Goal: Information Seeking & Learning: Learn about a topic

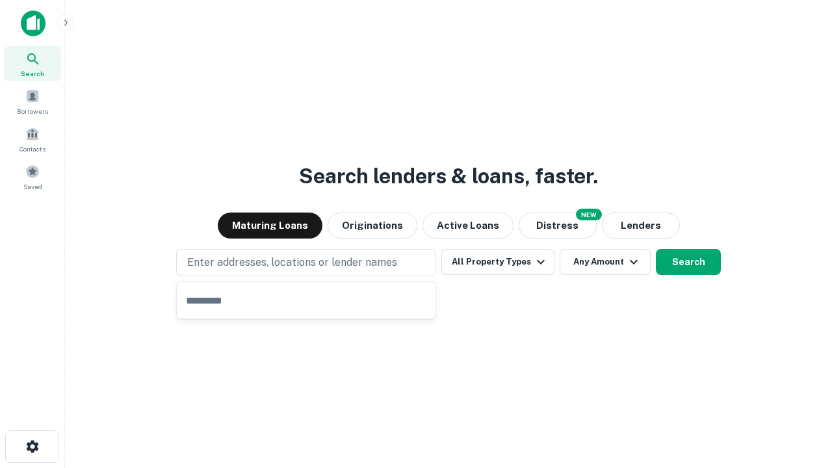
type input "**********"
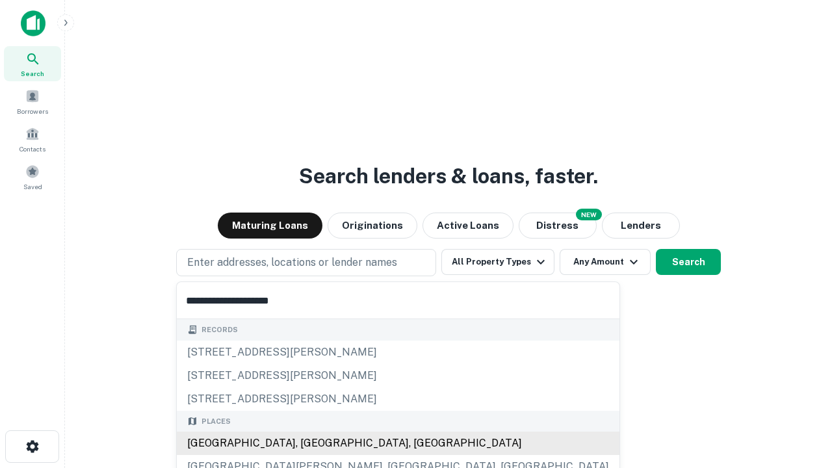
click at [311, 443] on div "Santa Monica, CA, USA" at bounding box center [398, 443] width 443 height 23
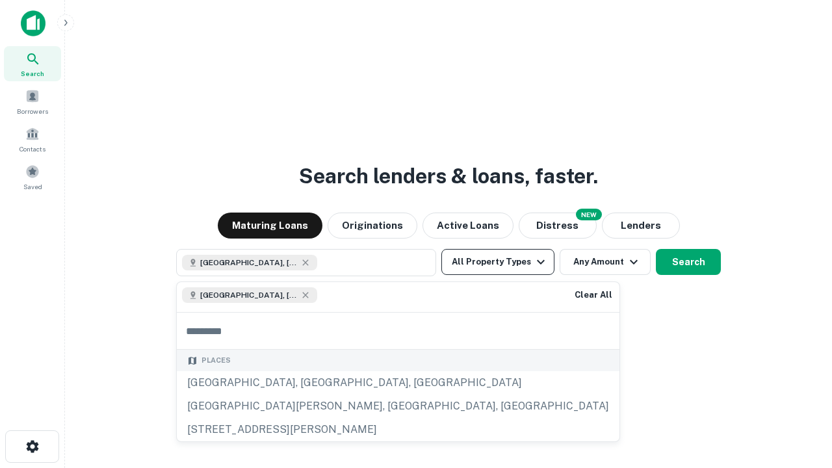
click at [498, 262] on button "All Property Types" at bounding box center [497, 262] width 113 height 26
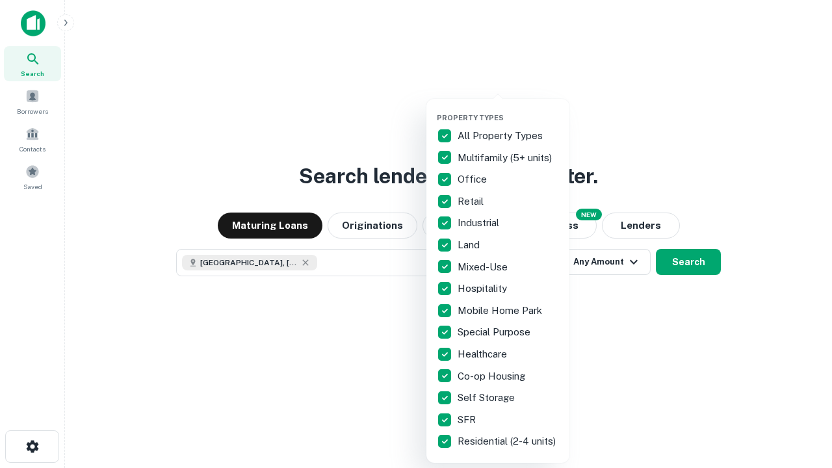
click at [508, 109] on button "button" at bounding box center [508, 109] width 143 height 1
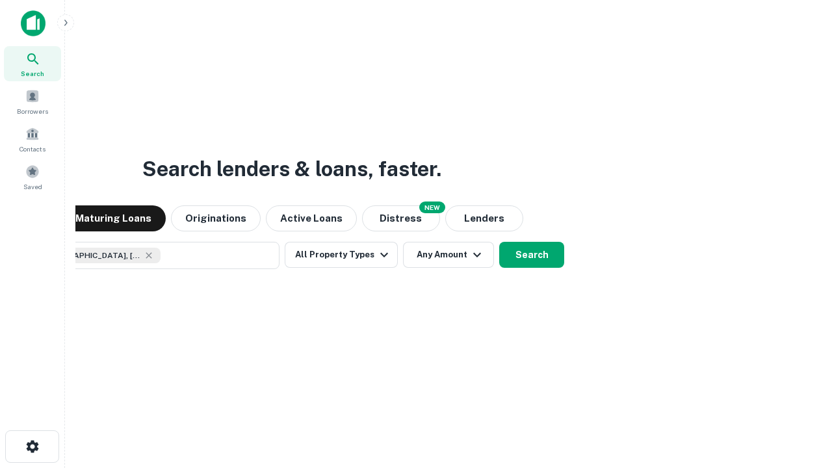
scroll to position [21, 0]
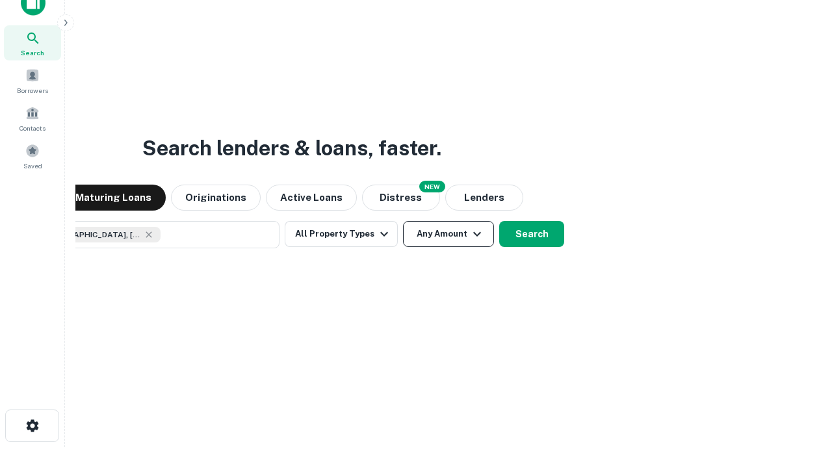
click at [403, 221] on button "Any Amount" at bounding box center [448, 234] width 91 height 26
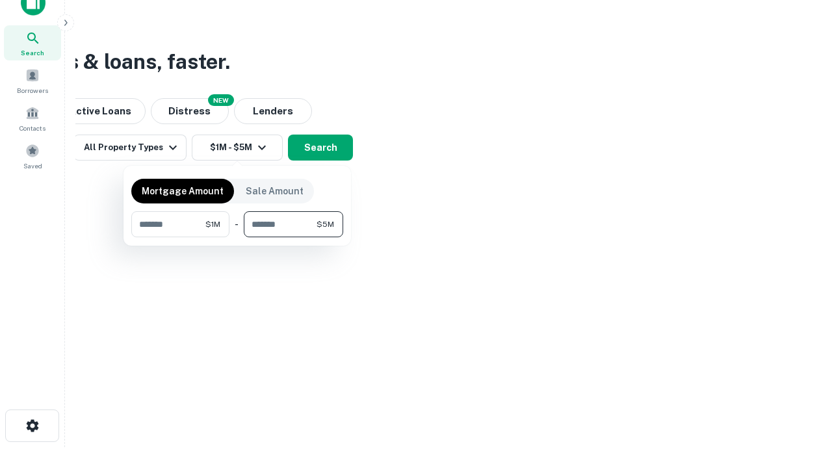
type input "*******"
click at [237, 237] on button "button" at bounding box center [237, 237] width 212 height 1
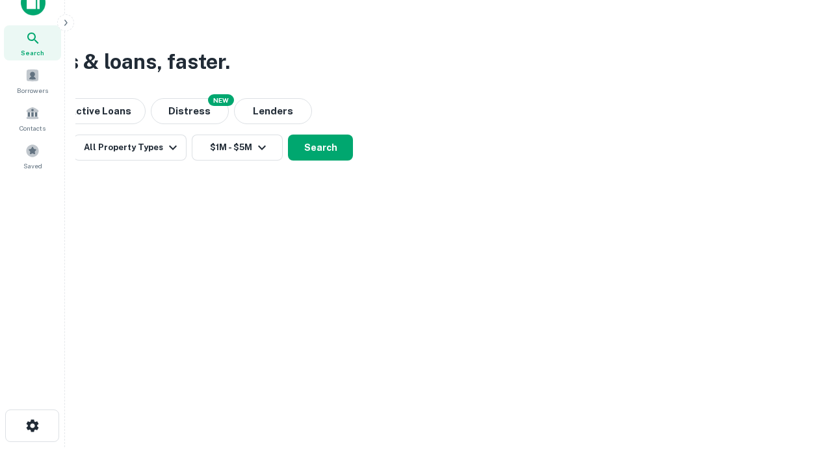
scroll to position [21, 0]
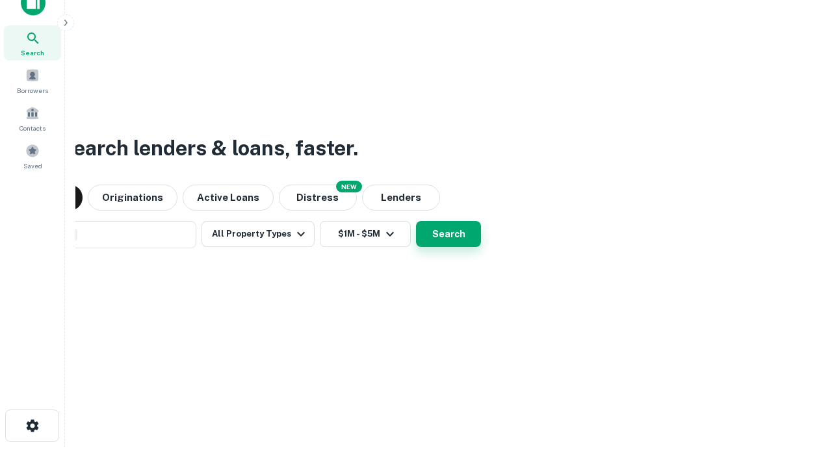
click at [416, 221] on button "Search" at bounding box center [448, 234] width 65 height 26
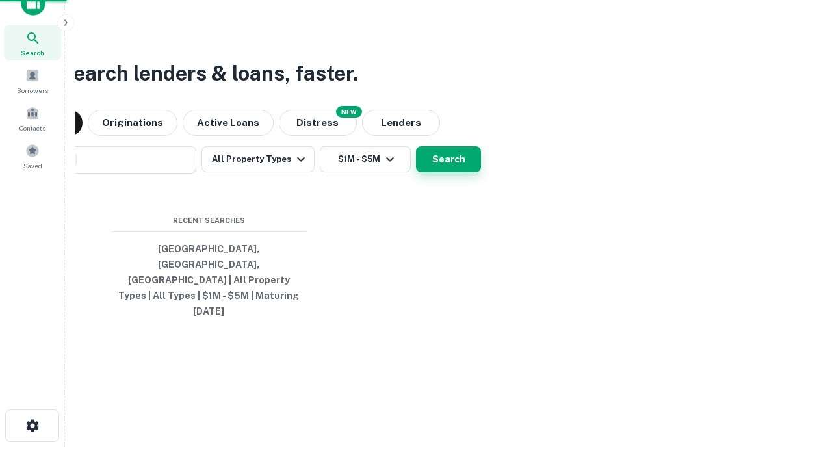
scroll to position [34, 368]
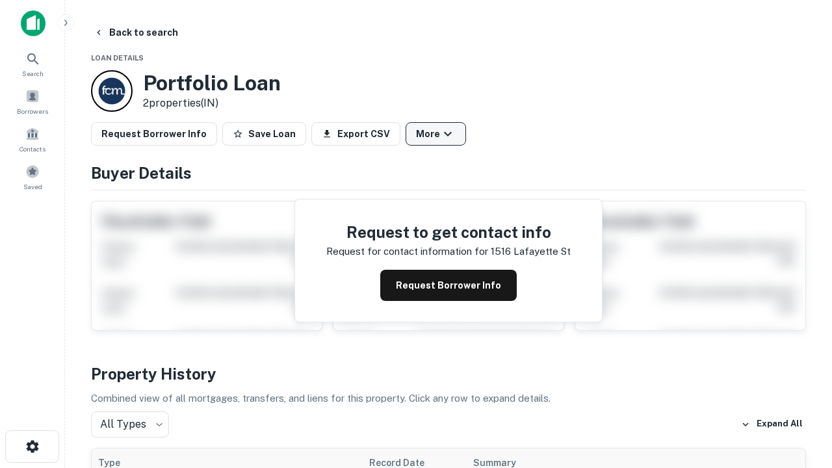
click at [436, 134] on button "More" at bounding box center [436, 133] width 60 height 23
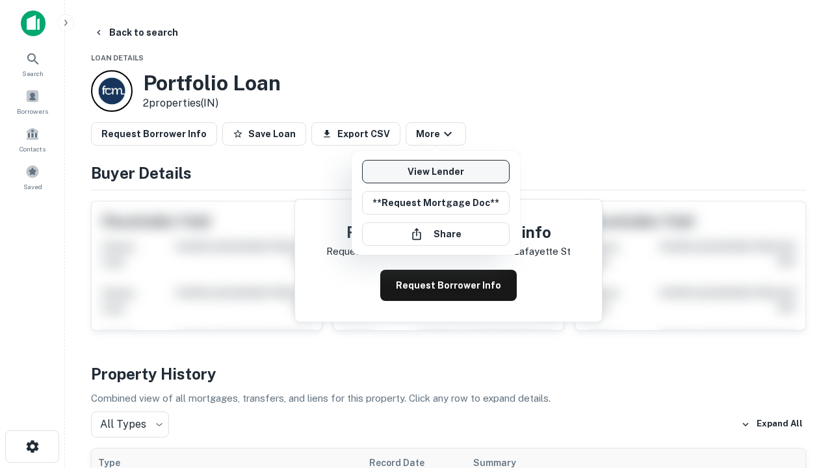
click at [436, 172] on link "View Lender" at bounding box center [436, 171] width 148 height 23
